Goal: Transaction & Acquisition: Purchase product/service

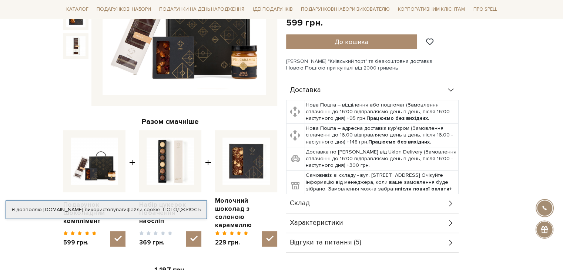
scroll to position [259, 0]
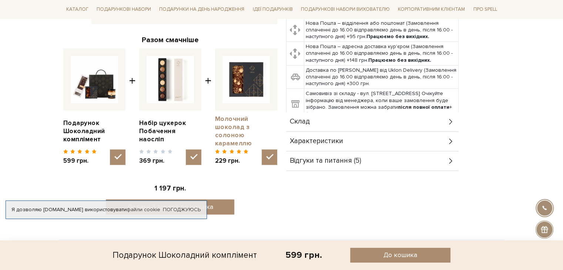
click at [227, 130] on link "Молочний шоколад з солоною карамеллю" at bounding box center [246, 131] width 62 height 33
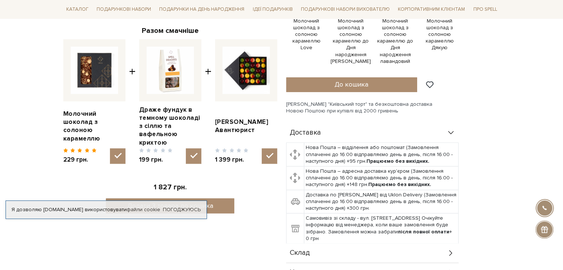
scroll to position [259, 0]
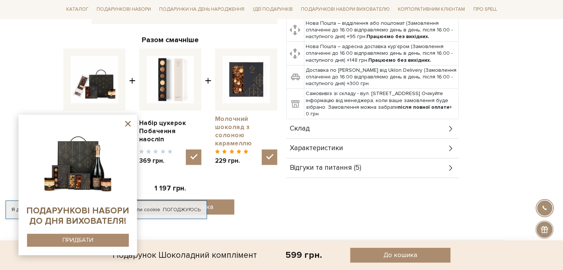
click at [248, 129] on link "Молочний шоколад з солоною карамеллю" at bounding box center [246, 131] width 62 height 33
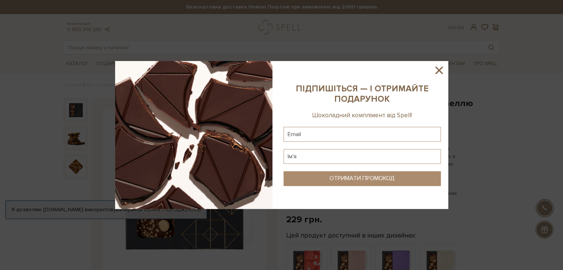
click at [435, 70] on icon at bounding box center [439, 70] width 13 height 13
